Goal: Transaction & Acquisition: Purchase product/service

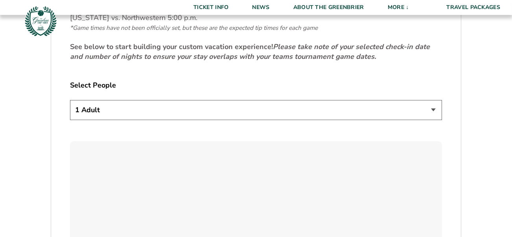
scroll to position [418, 0]
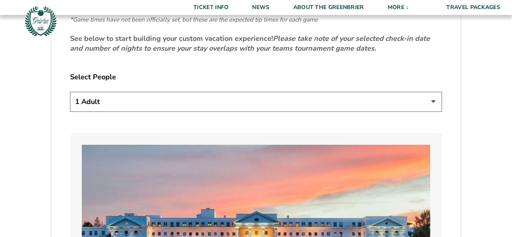
click at [434, 103] on select "1 Adult 2 Adults 3 Adults 4 Adults 2 Adults + 1 Child 2 Adults + 2 Children 2 A…" at bounding box center [256, 102] width 372 height 20
select select "2 Adults + 2 Children"
click at [70, 92] on select "1 Adult 2 Adults 3 Adults 4 Adults 2 Adults + 1 Child 2 Adults + 2 Children 2 A…" at bounding box center [256, 102] width 372 height 20
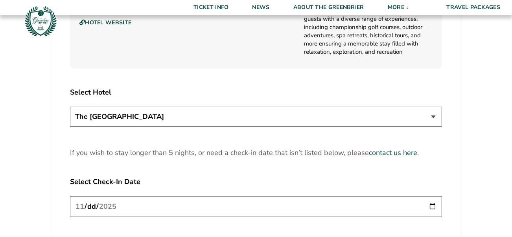
scroll to position [912, 0]
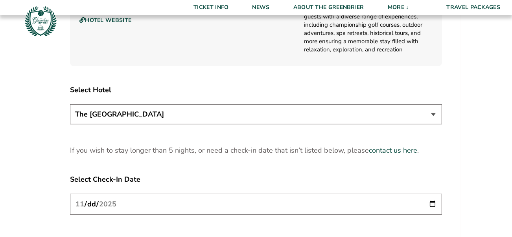
click at [425, 111] on select "The [GEOGRAPHIC_DATA]" at bounding box center [256, 115] width 372 height 20
click at [427, 111] on select "The [GEOGRAPHIC_DATA]" at bounding box center [256, 115] width 372 height 20
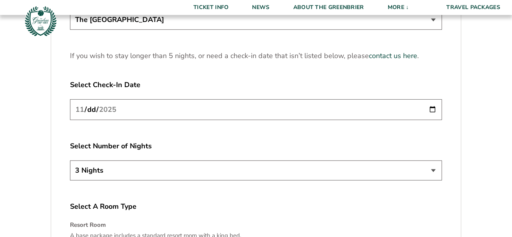
scroll to position [1002, 0]
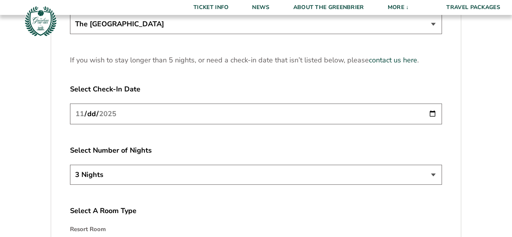
click at [435, 116] on input "[DATE]" at bounding box center [256, 114] width 372 height 21
type input "[DATE]"
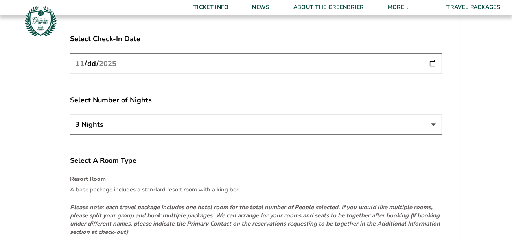
scroll to position [1067, 0]
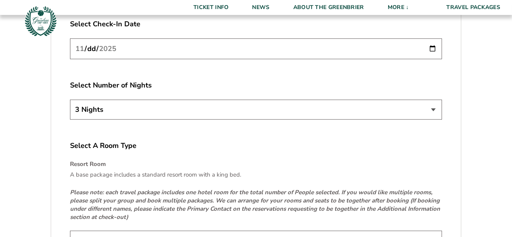
click at [429, 112] on select "3 Nights 4 Nights 5 Nights" at bounding box center [256, 110] width 372 height 20
select select "5 Nights"
click at [70, 100] on select "3 Nights 4 Nights 5 Nights" at bounding box center [256, 110] width 372 height 20
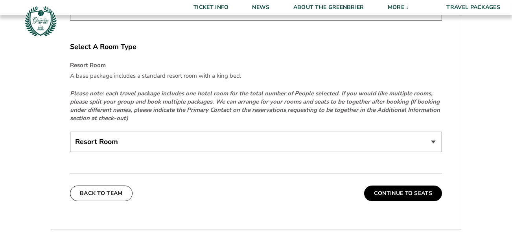
scroll to position [1200, 0]
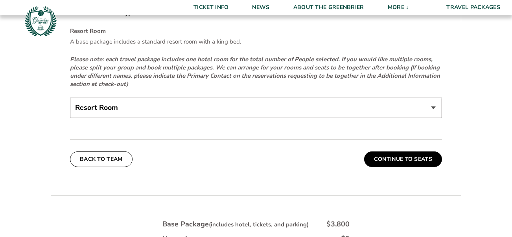
click at [435, 108] on select "Resort Room" at bounding box center [256, 108] width 372 height 20
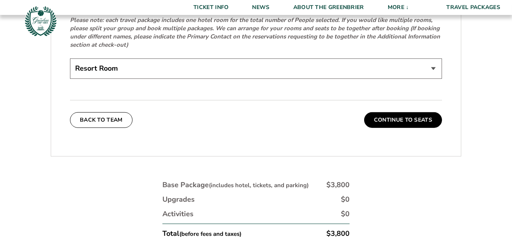
scroll to position [1279, 0]
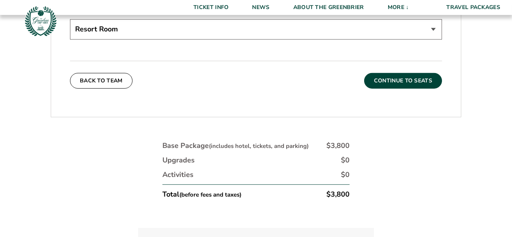
click at [386, 86] on button "Continue To Seats" at bounding box center [403, 81] width 78 height 16
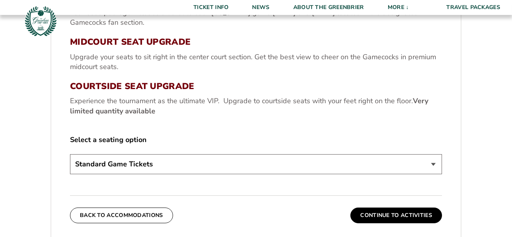
scroll to position [305, 0]
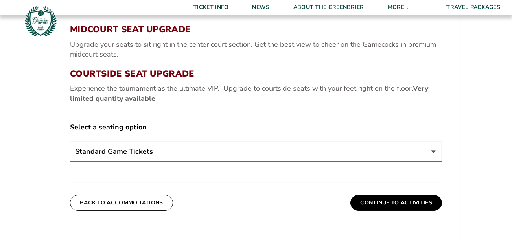
click at [435, 150] on select "Standard Game Tickets Midcourt Seat Upgrade (+$130 per person) Courtside Seat U…" at bounding box center [256, 152] width 372 height 20
click at [265, 119] on div "3. Seats Standard Game Tickets Your base package includes a ticket to each [US_…" at bounding box center [256, 60] width 372 height 209
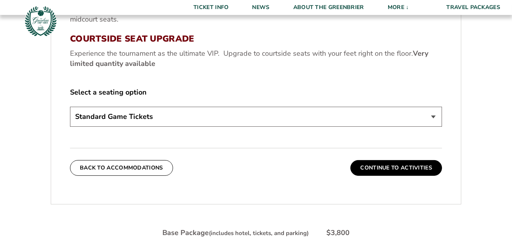
scroll to position [361, 0]
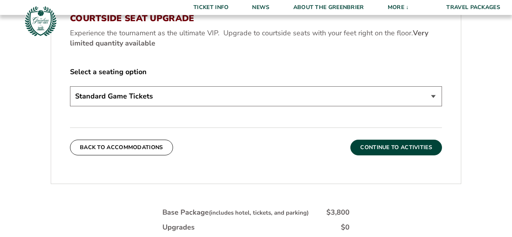
click at [406, 152] on button "Continue To Activities" at bounding box center [396, 148] width 92 height 16
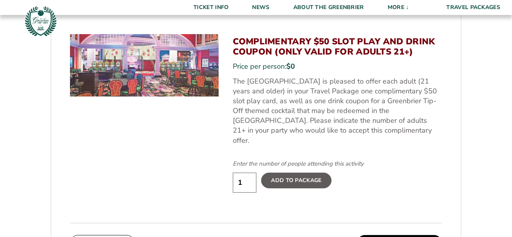
scroll to position [403, 0]
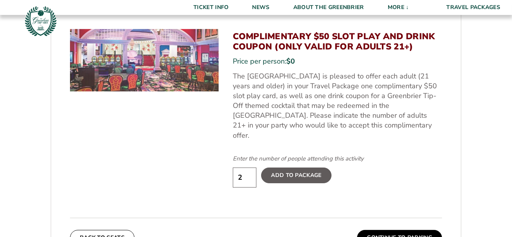
type input "2"
click at [248, 168] on input "2" at bounding box center [245, 178] width 24 height 20
click at [301, 171] on label "Add To Package" at bounding box center [296, 176] width 70 height 16
click at [0, 0] on input "Add To Package" at bounding box center [0, 0] width 0 height 0
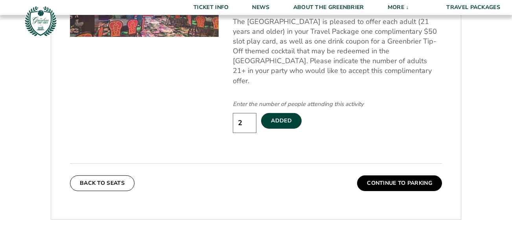
scroll to position [438, 0]
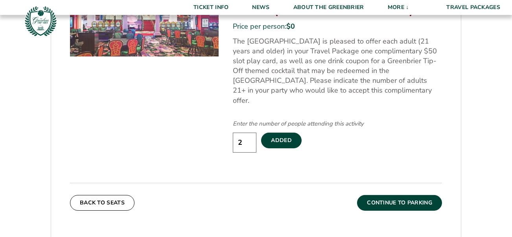
click at [396, 197] on button "Continue To Parking" at bounding box center [399, 203] width 85 height 16
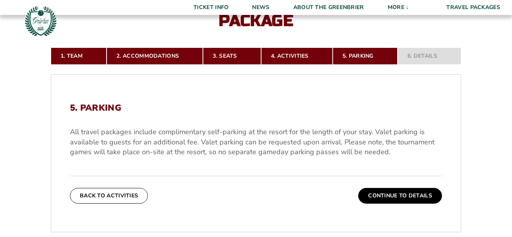
scroll to position [155, 0]
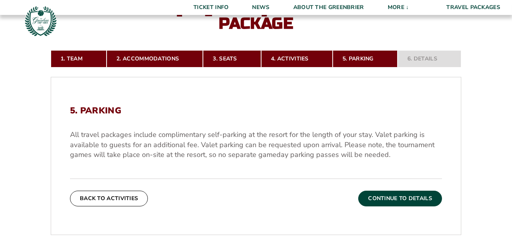
click at [394, 198] on button "Continue To Details" at bounding box center [400, 199] width 84 height 16
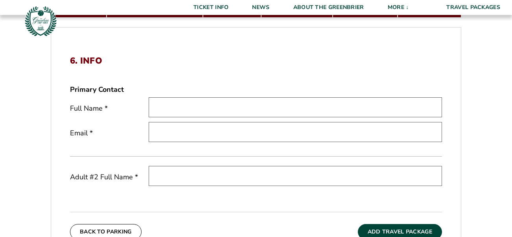
scroll to position [190, 0]
